Goal: Information Seeking & Learning: Learn about a topic

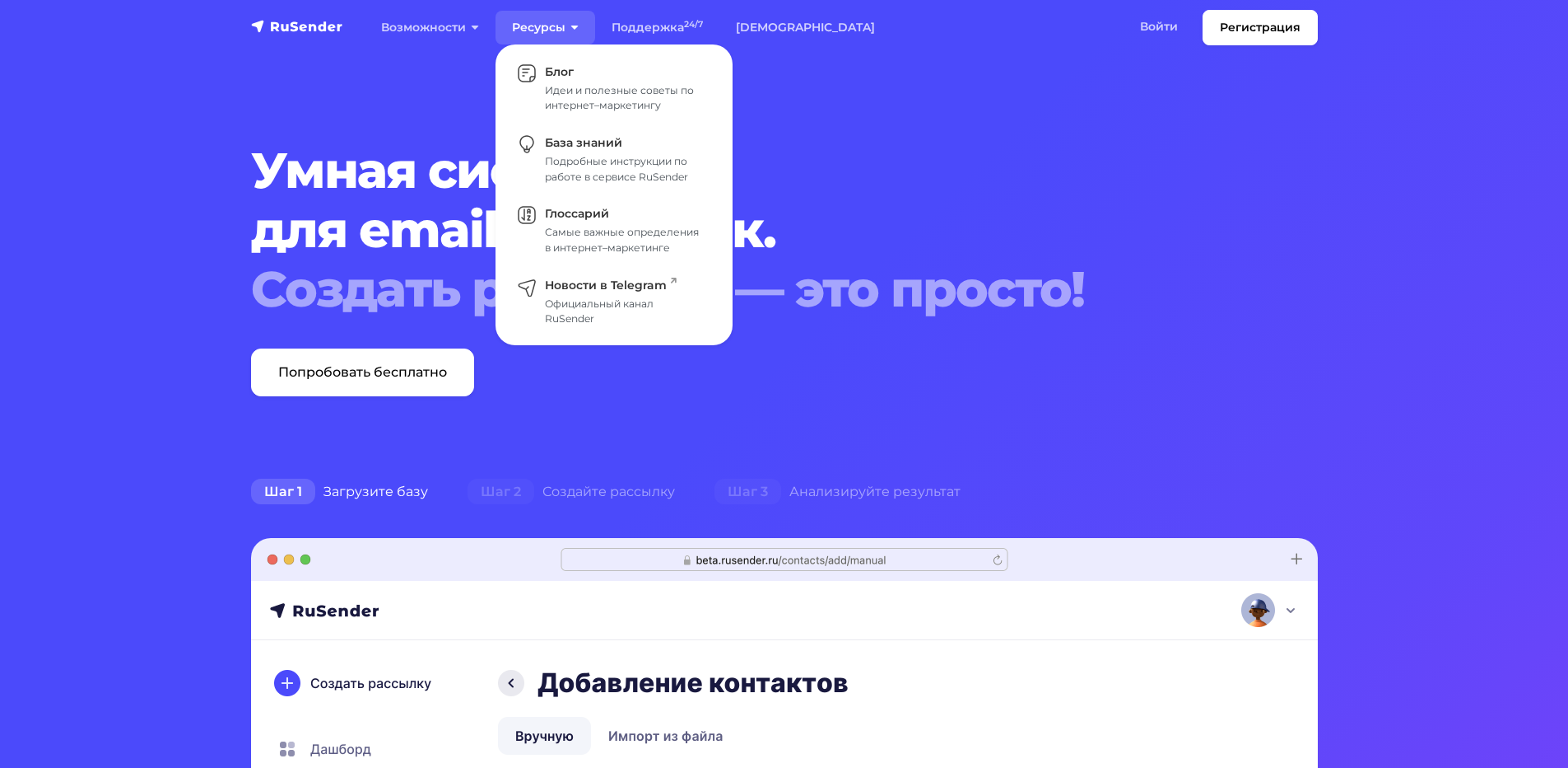
click at [528, 21] on link "Ресурсы" at bounding box center [546, 27] width 100 height 34
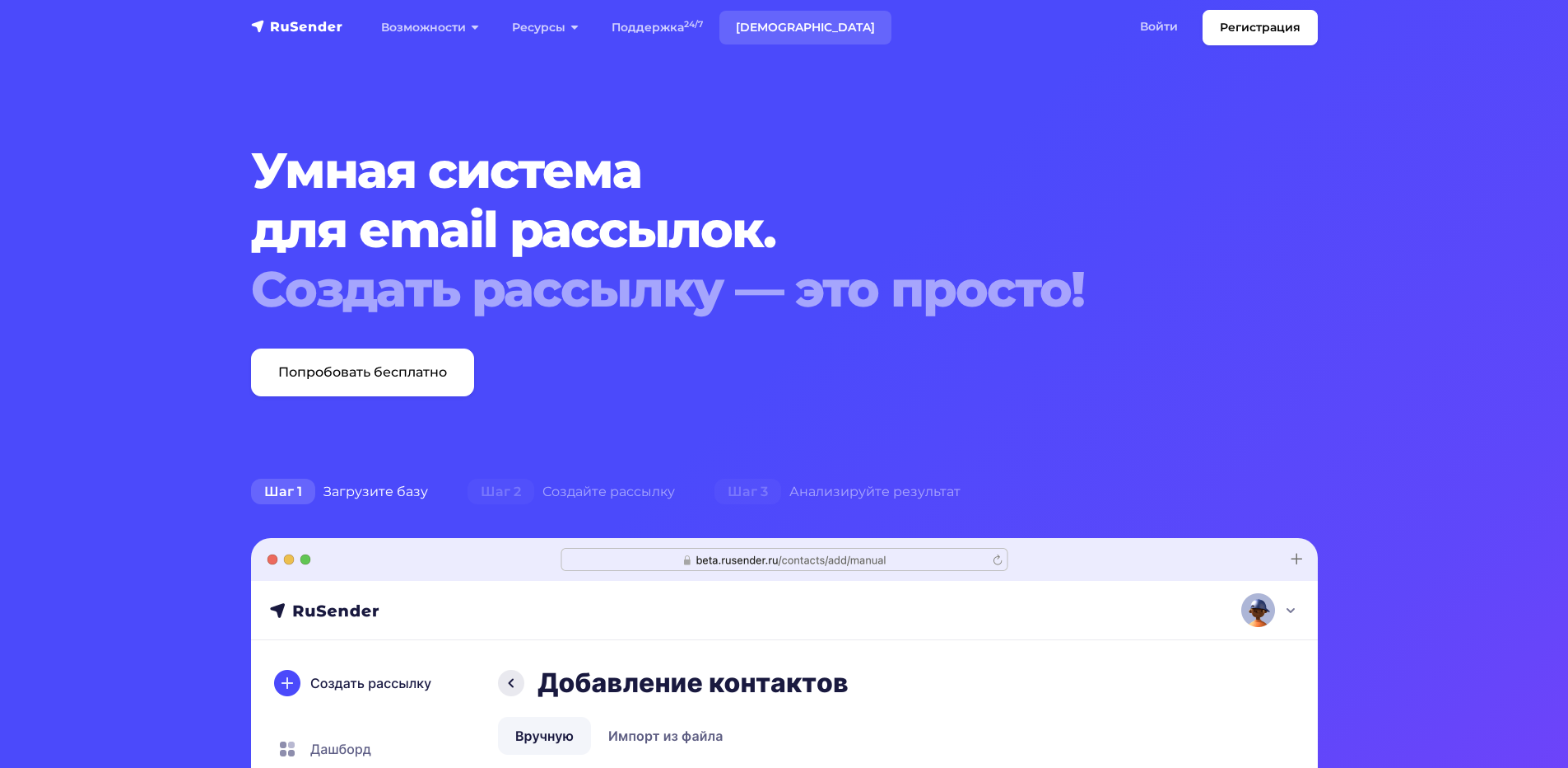
click at [753, 34] on link "[DEMOGRAPHIC_DATA]" at bounding box center [806, 27] width 172 height 34
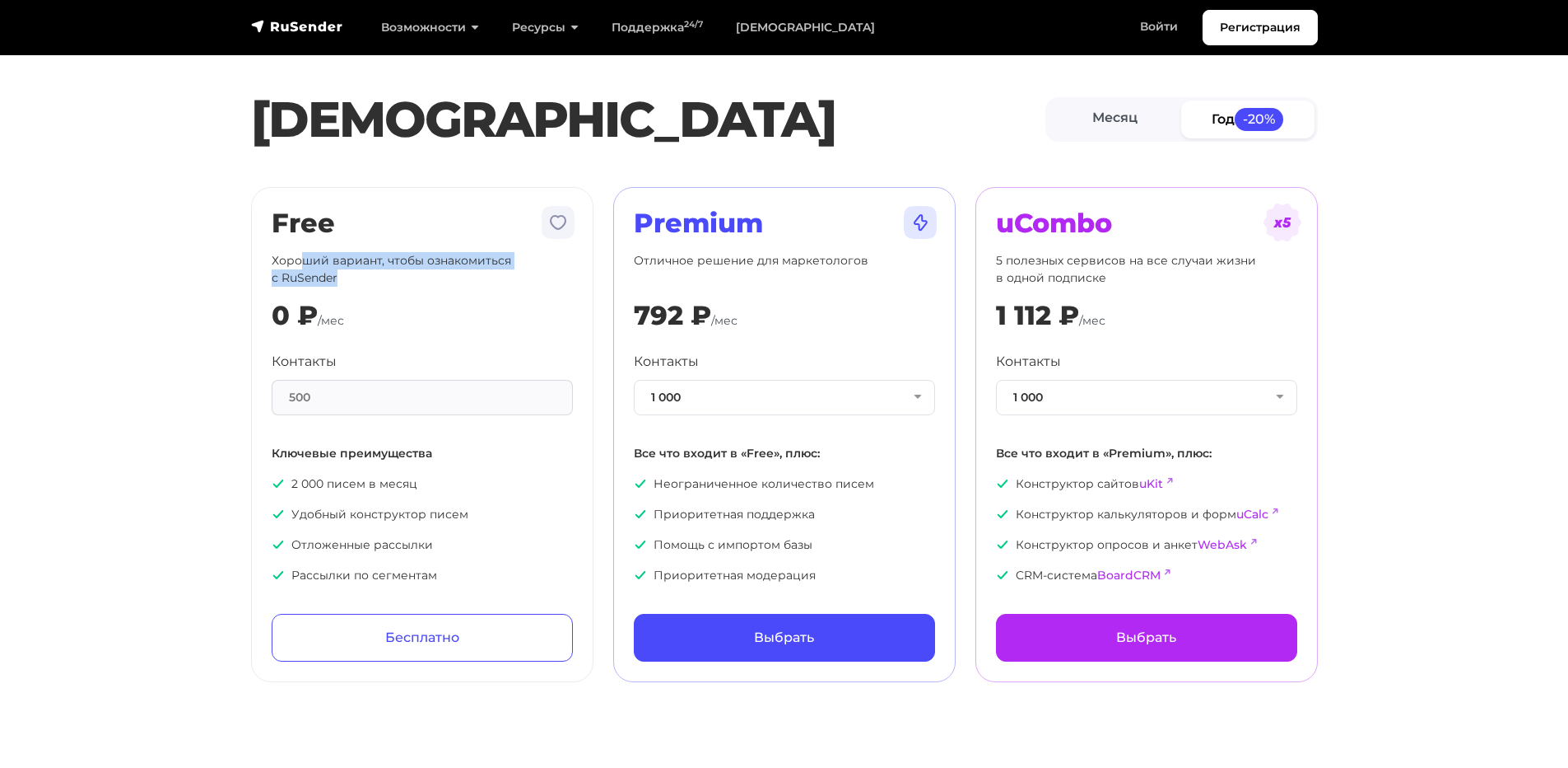
drag, startPoint x: 300, startPoint y: 264, endPoint x: 452, endPoint y: 282, distance: 153.1
click at [452, 282] on p "Хороший вариант, чтобы ознакомиться с RuSender" at bounding box center [422, 269] width 302 height 34
click at [510, 338] on div "Free Хороший вариант, чтобы ознакомиться с RuSender 0 ₽ /мес Контакты 500 Ключе…" at bounding box center [422, 435] width 302 height 454
click at [735, 395] on button "1 000" at bounding box center [784, 396] width 302 height 35
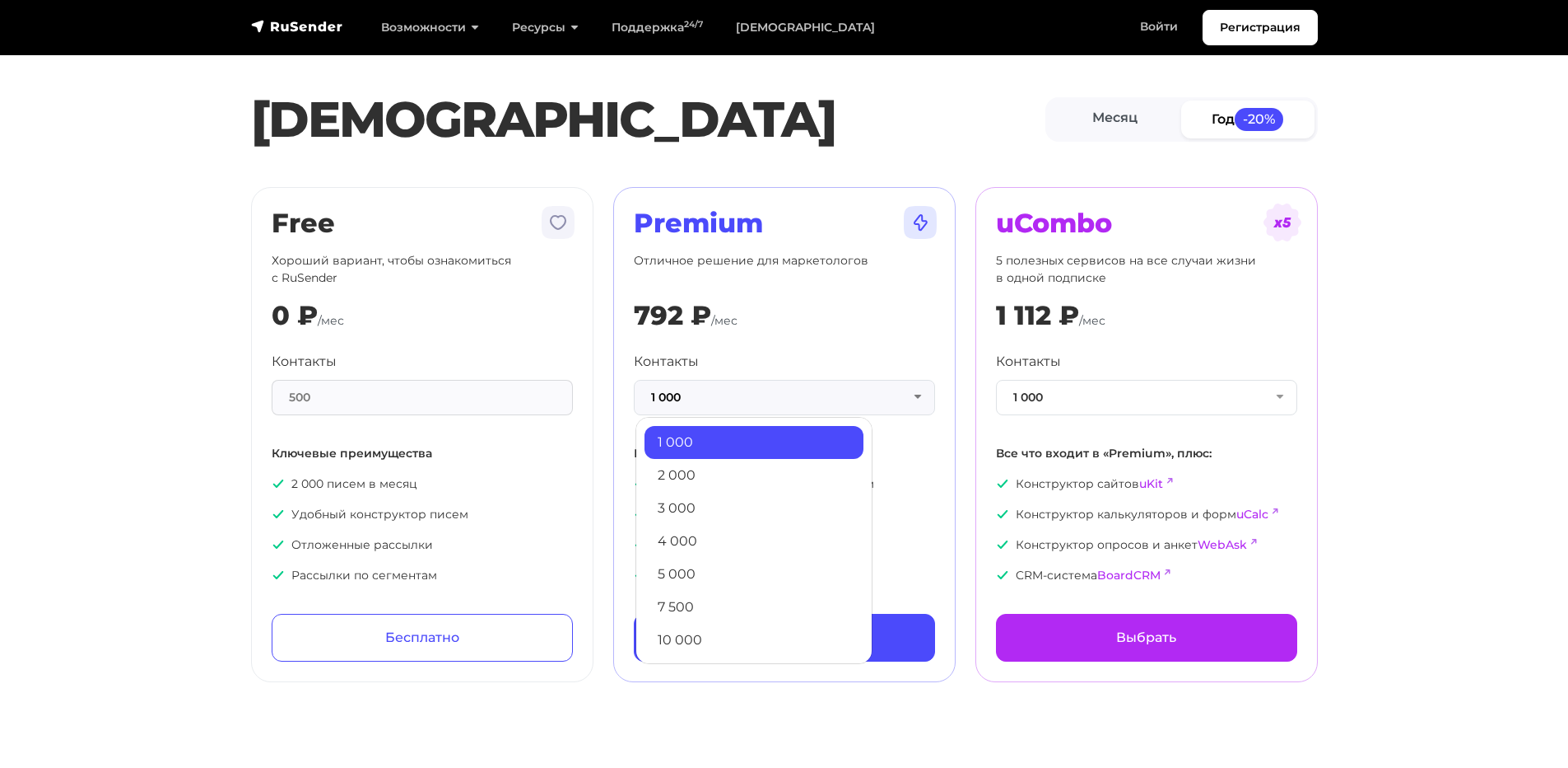
click at [802, 373] on div "Контакты 1 000 1 000 2 000 3 000 4 000 5 000 7 500 10 000 13 000 15 000 20 000 …" at bounding box center [784, 383] width 302 height 63
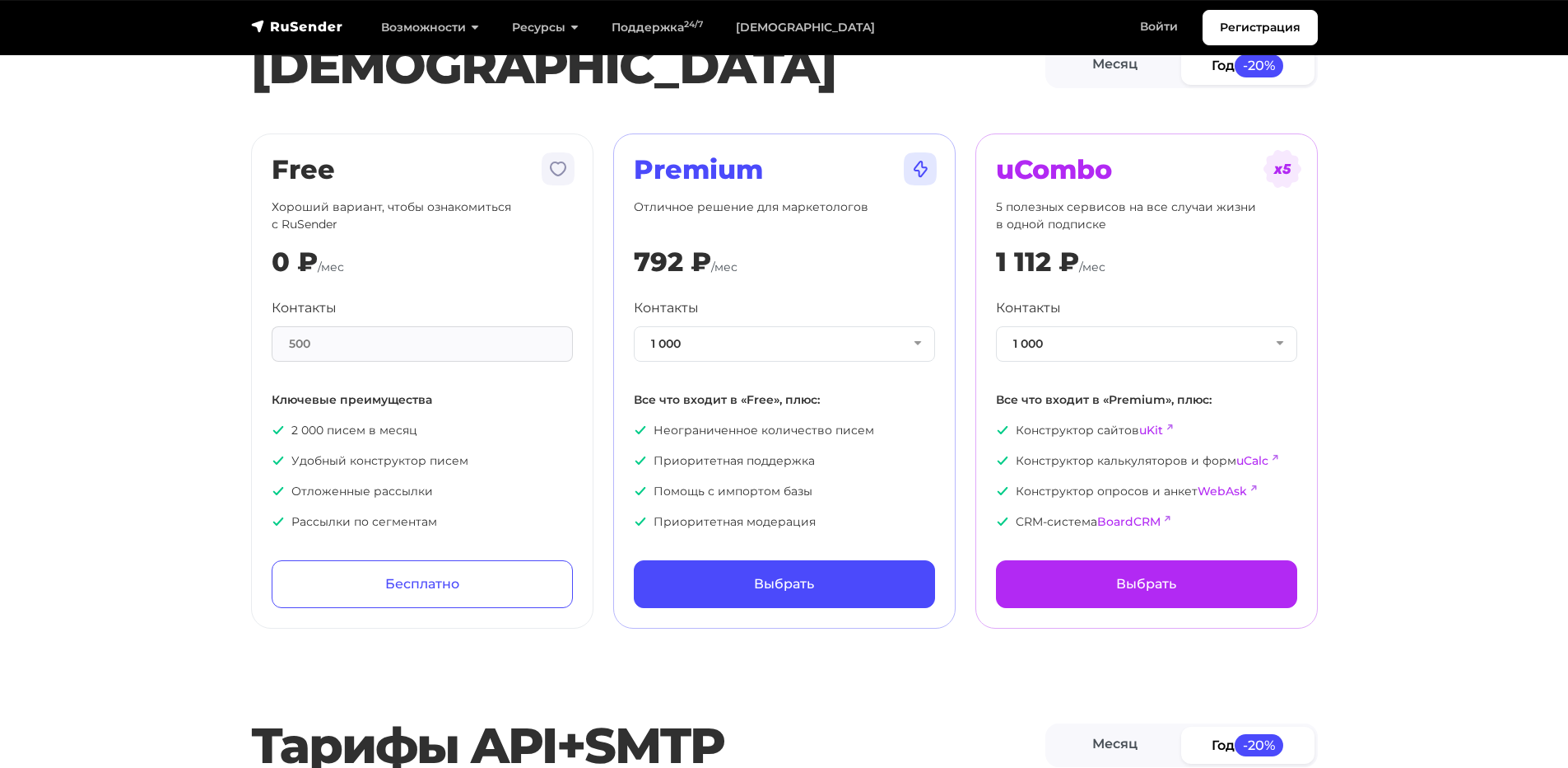
scroll to position [82, 0]
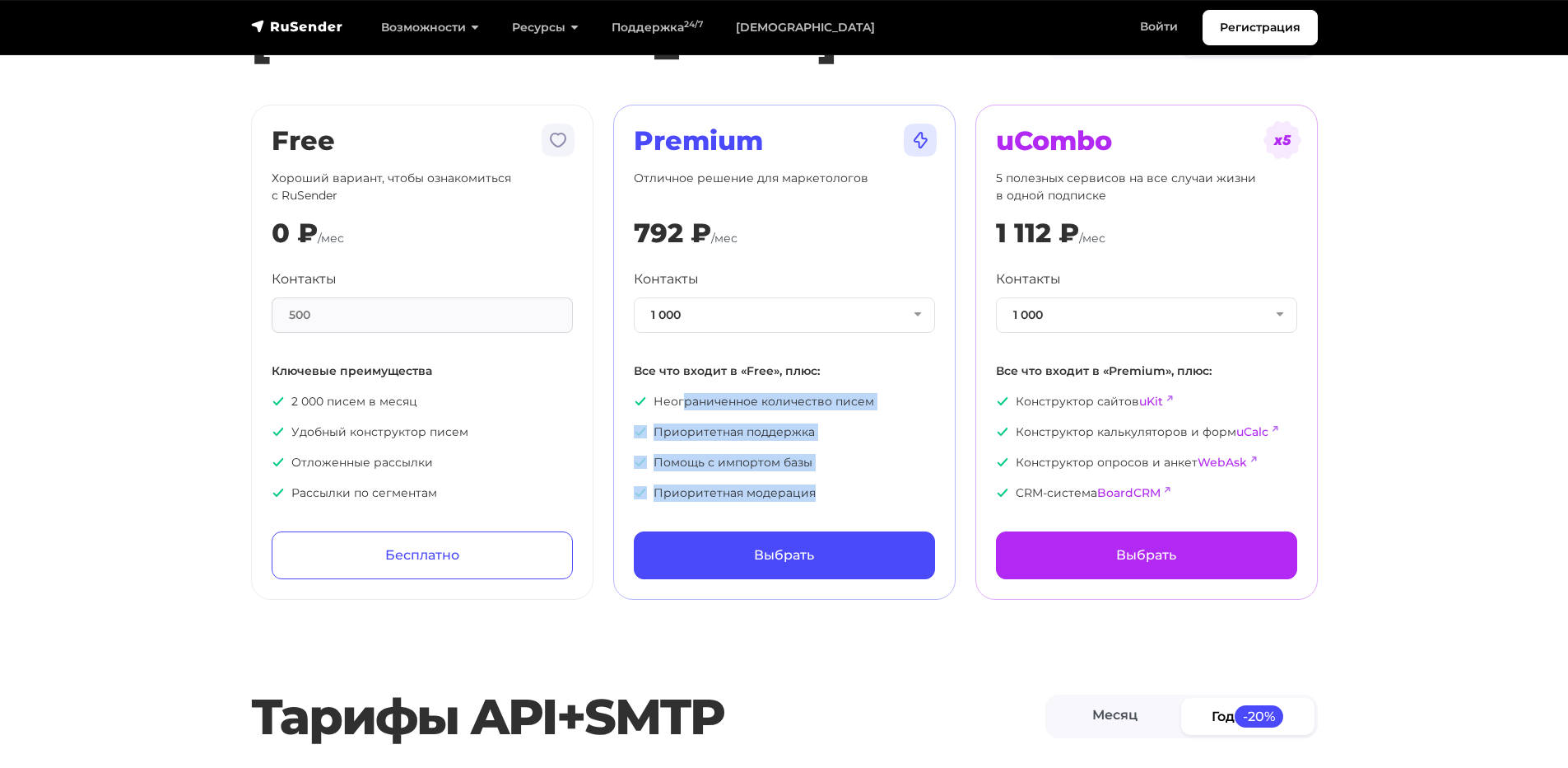
drag, startPoint x: 682, startPoint y: 400, endPoint x: 892, endPoint y: 502, distance: 233.5
click at [892, 502] on div "Premium Отличное решение для маркетологов 792 ₽ /мес Контакты 1 000 1 000 2 000…" at bounding box center [784, 352] width 302 height 454
click at [840, 418] on ul "Неограниченное количество писем Приоритетная поддержка Помощь с импортом базы П…" at bounding box center [784, 447] width 302 height 109
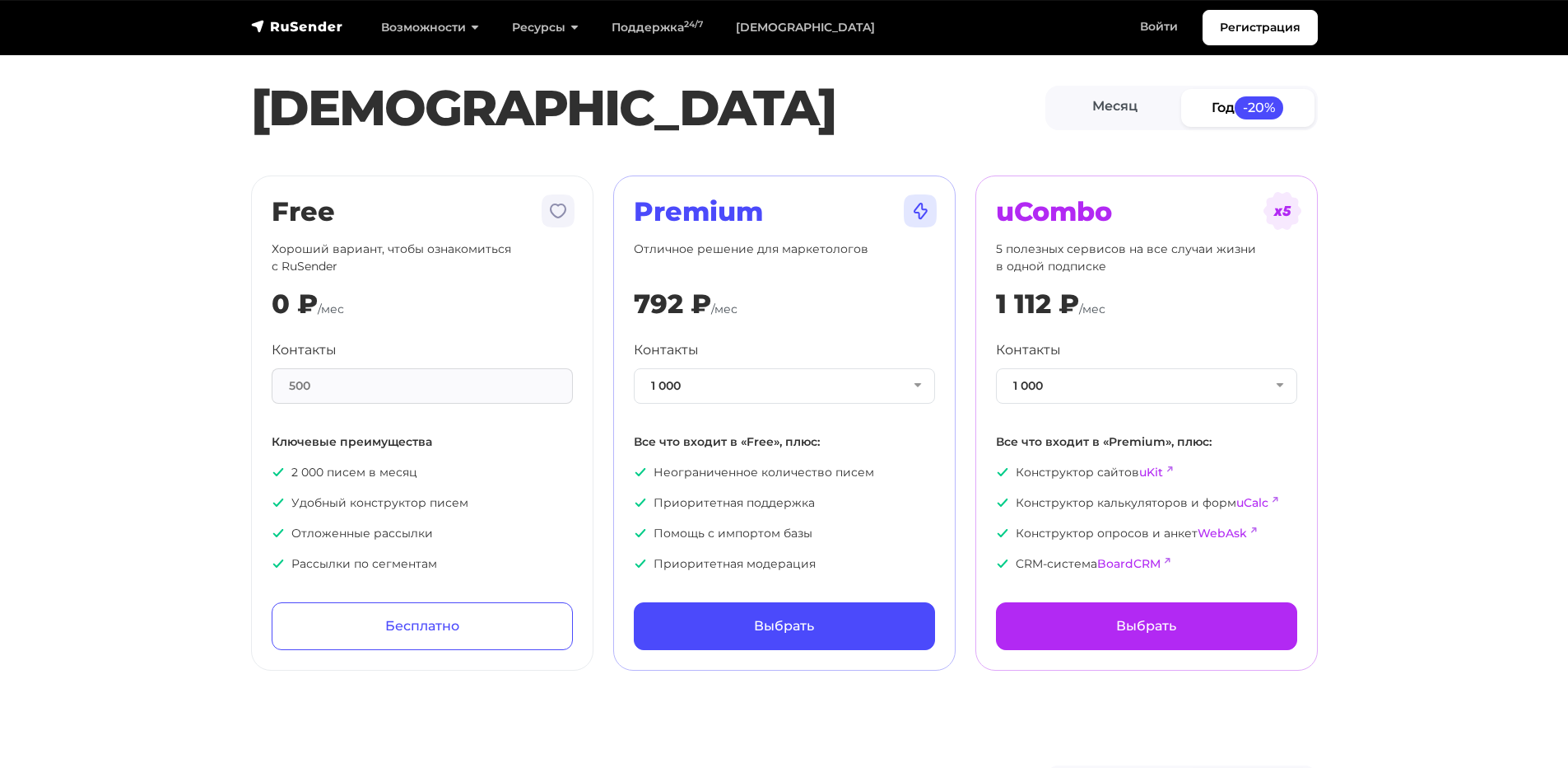
scroll to position [0, 0]
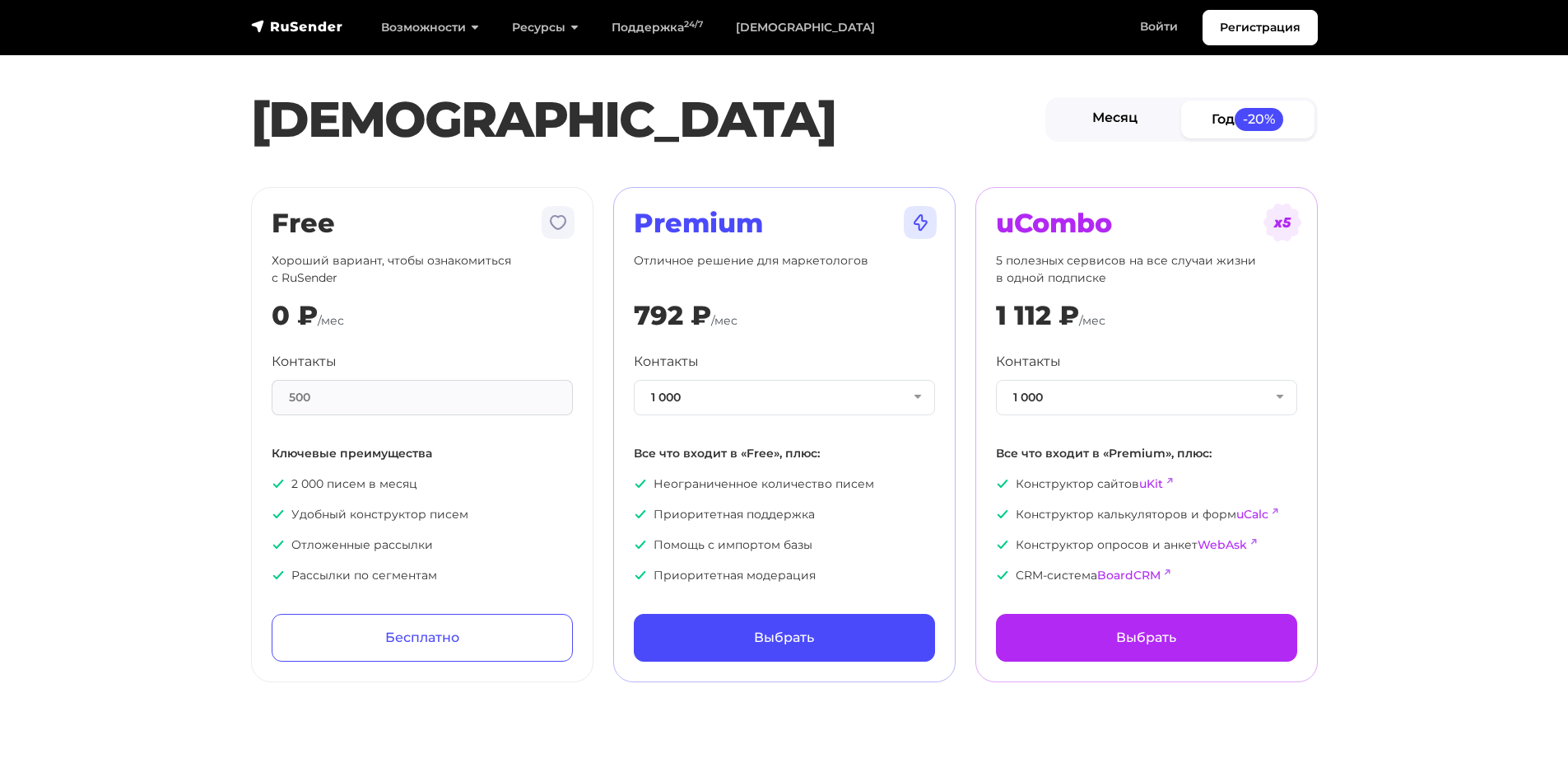
click at [1122, 127] on link "Месяц" at bounding box center [1115, 119] width 133 height 37
click at [1237, 102] on link "Год -20%" at bounding box center [1247, 119] width 133 height 37
